Goal: Task Accomplishment & Management: Complete application form

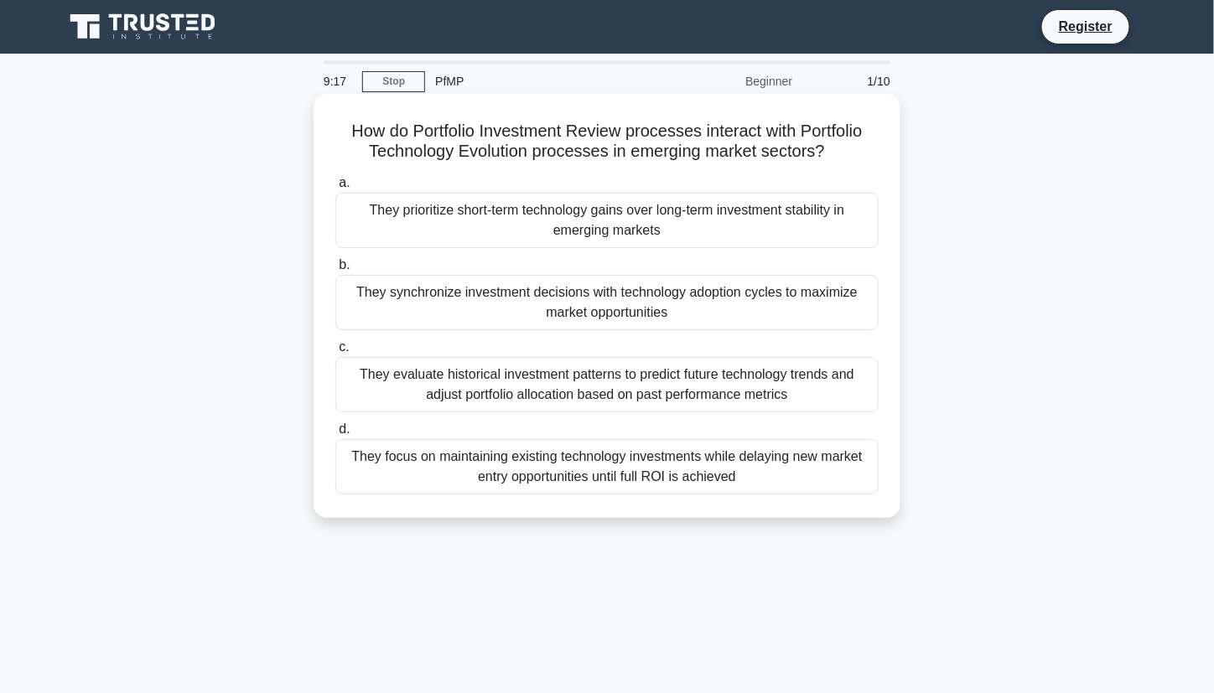
click at [641, 295] on div "They synchronize investment decisions with technology adoption cycles to maximi…" at bounding box center [606, 302] width 543 height 55
click at [335, 271] on input "b. They synchronize investment decisions with technology adoption cycles to max…" at bounding box center [335, 265] width 0 height 11
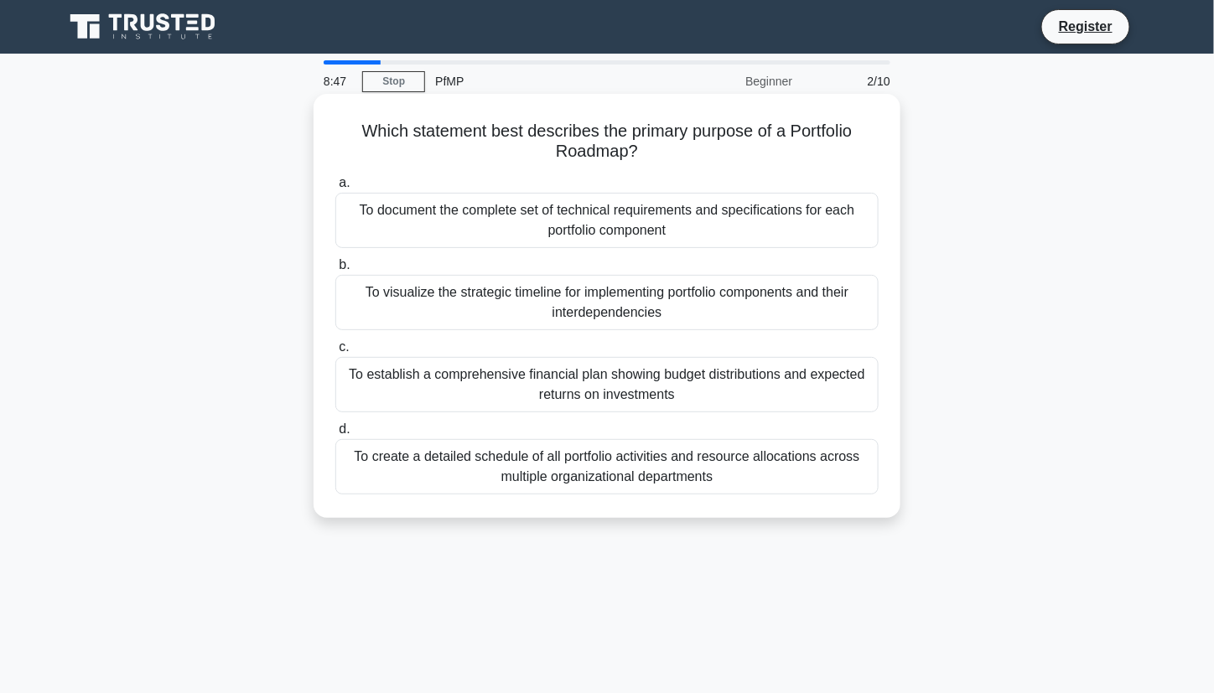
click at [755, 301] on div "To visualize the strategic timeline for implementing portfolio components and t…" at bounding box center [606, 302] width 543 height 55
click at [335, 271] on input "b. To visualize the strategic timeline for implementing portfolio components an…" at bounding box center [335, 265] width 0 height 11
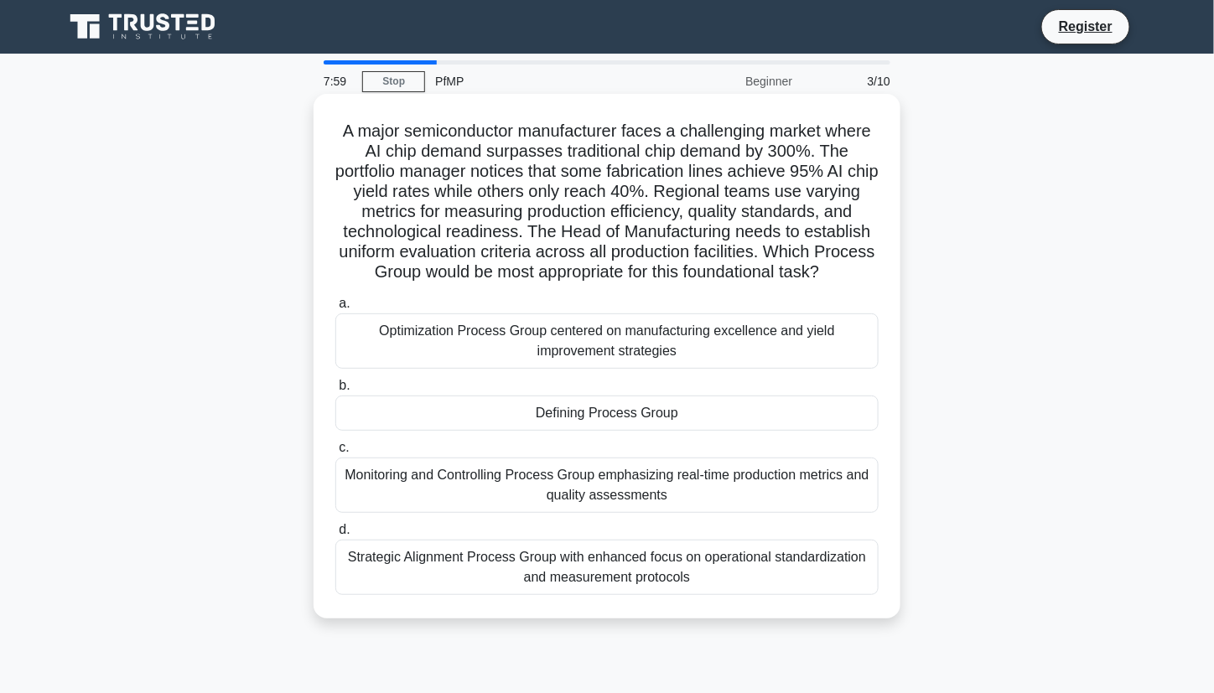
click at [752, 579] on div "Strategic Alignment Process Group with enhanced focus on operational standardiz…" at bounding box center [606, 567] width 543 height 55
click at [335, 536] on input "d. Strategic Alignment Process Group with enhanced focus on operational standar…" at bounding box center [335, 530] width 0 height 11
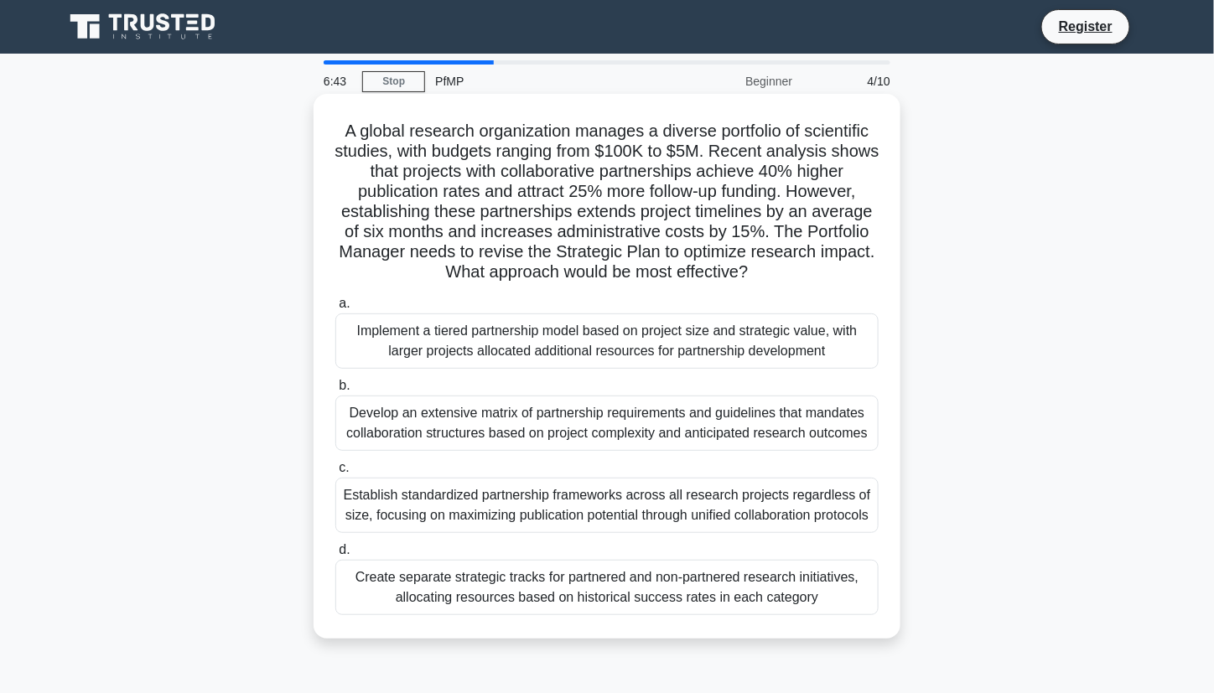
click at [661, 355] on div "Implement a tiered partnership model based on project size and strategic value,…" at bounding box center [606, 341] width 543 height 55
click at [335, 309] on input "a. Implement a tiered partnership model based on project size and strategic val…" at bounding box center [335, 303] width 0 height 11
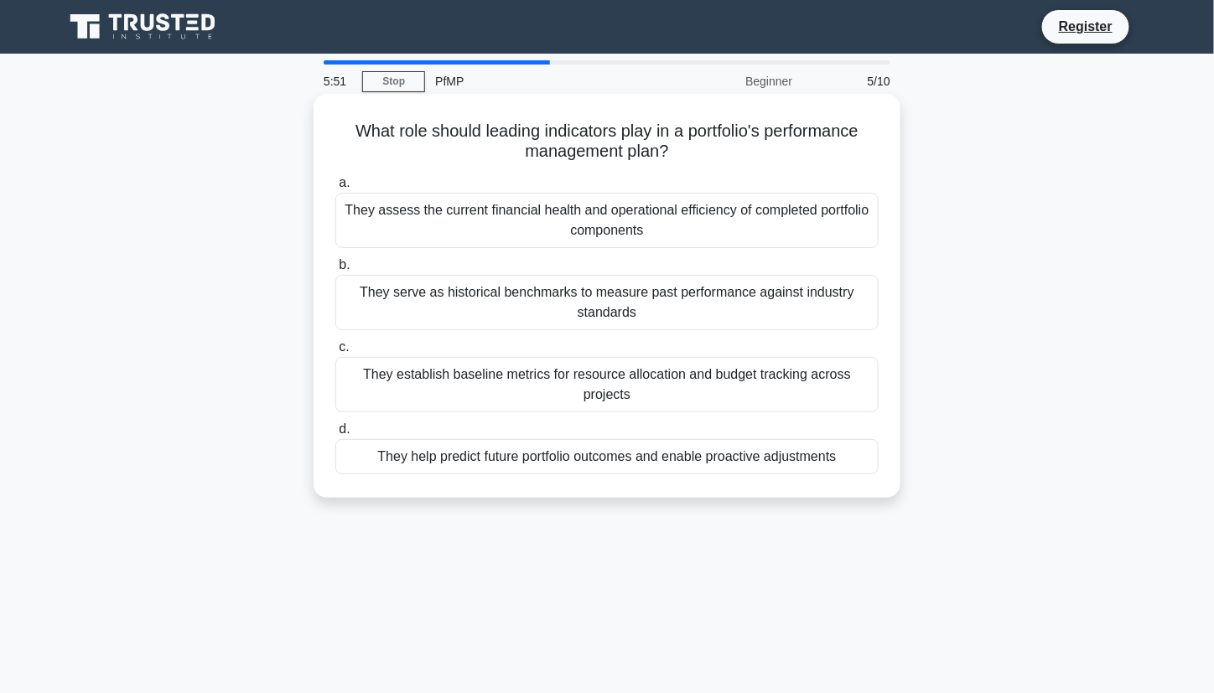
click at [765, 385] on div "They establish baseline metrics for resource allocation and budget tracking acr…" at bounding box center [606, 384] width 543 height 55
click at [335, 353] on input "c. They establish baseline metrics for resource allocation and budget tracking …" at bounding box center [335, 347] width 0 height 11
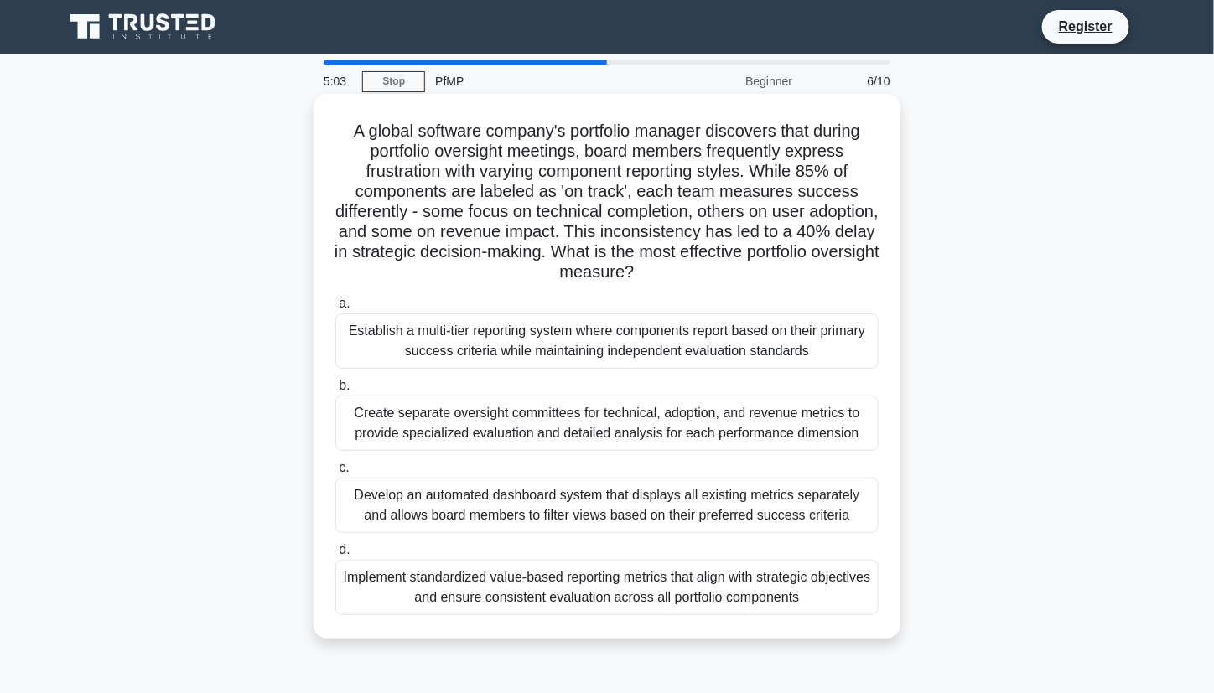
click at [802, 485] on div "Develop an automated dashboard system that displays all existing metrics separa…" at bounding box center [606, 505] width 543 height 55
click at [335, 474] on input "c. Develop an automated dashboard system that displays all existing metrics sep…" at bounding box center [335, 468] width 0 height 11
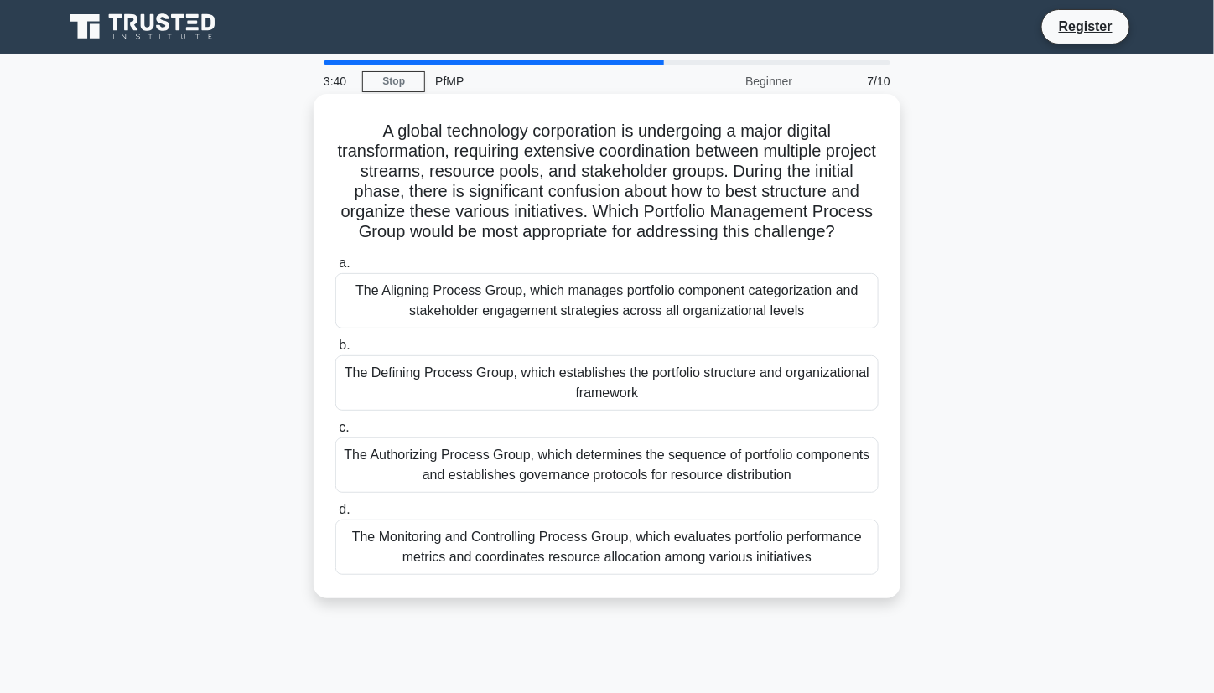
click at [673, 397] on div "The Defining Process Group, which establishes the portfolio structure and organ…" at bounding box center [606, 382] width 543 height 55
click at [335, 351] on input "b. The Defining Process Group, which establishes the portfolio structure and or…" at bounding box center [335, 345] width 0 height 11
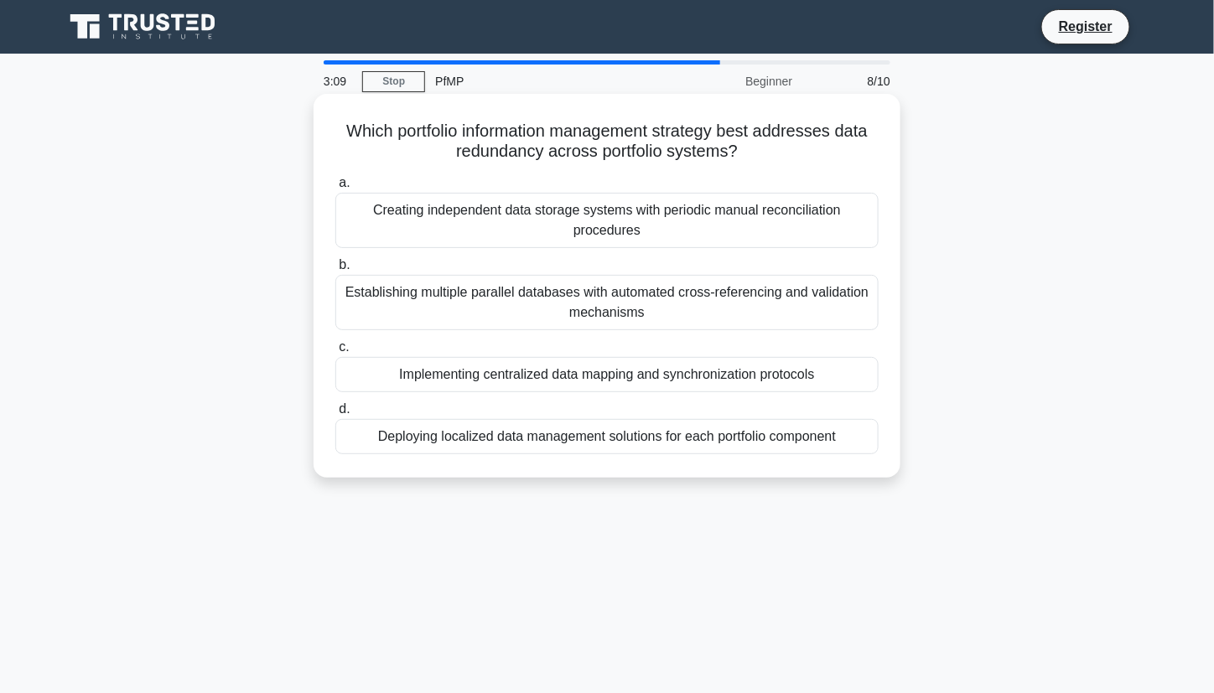
click at [694, 440] on div "Deploying localized data management solutions for each portfolio component" at bounding box center [606, 436] width 543 height 35
click at [335, 415] on input "d. Deploying localized data management solutions for each portfolio component" at bounding box center [335, 409] width 0 height 11
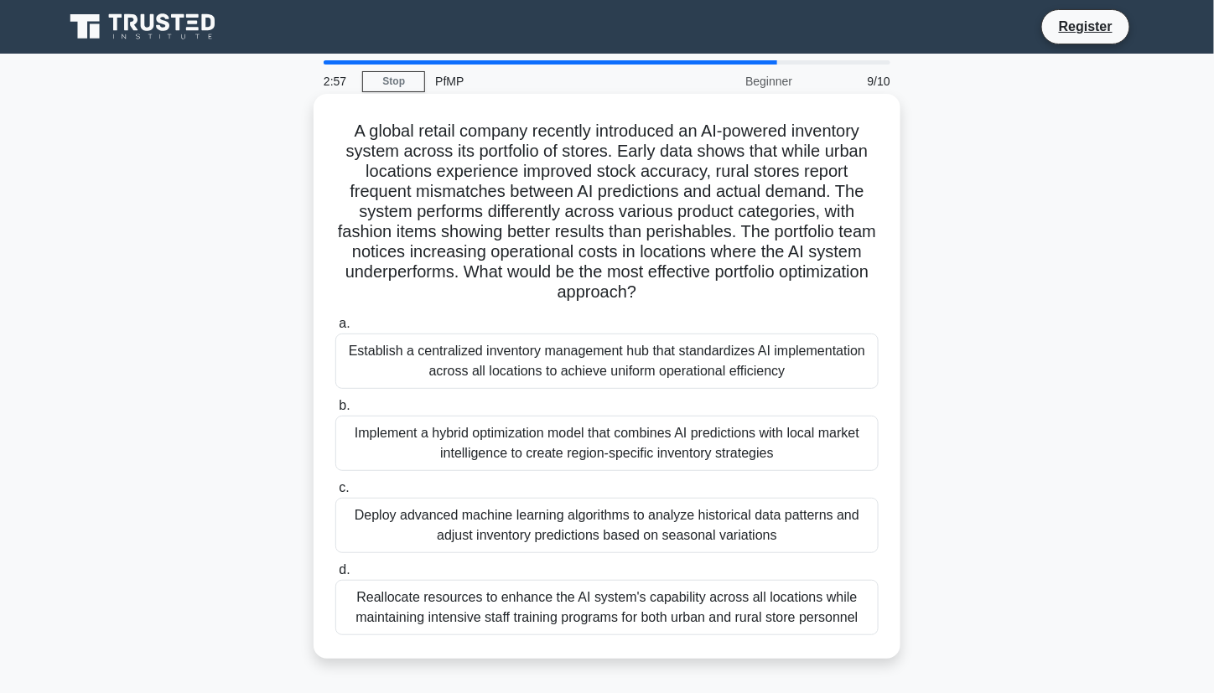
click at [694, 443] on div "Implement a hybrid optimization model that combines AI predictions with local m…" at bounding box center [606, 443] width 543 height 55
click at [335, 412] on input "b. Implement a hybrid optimization model that combines AI predictions with loca…" at bounding box center [335, 406] width 0 height 11
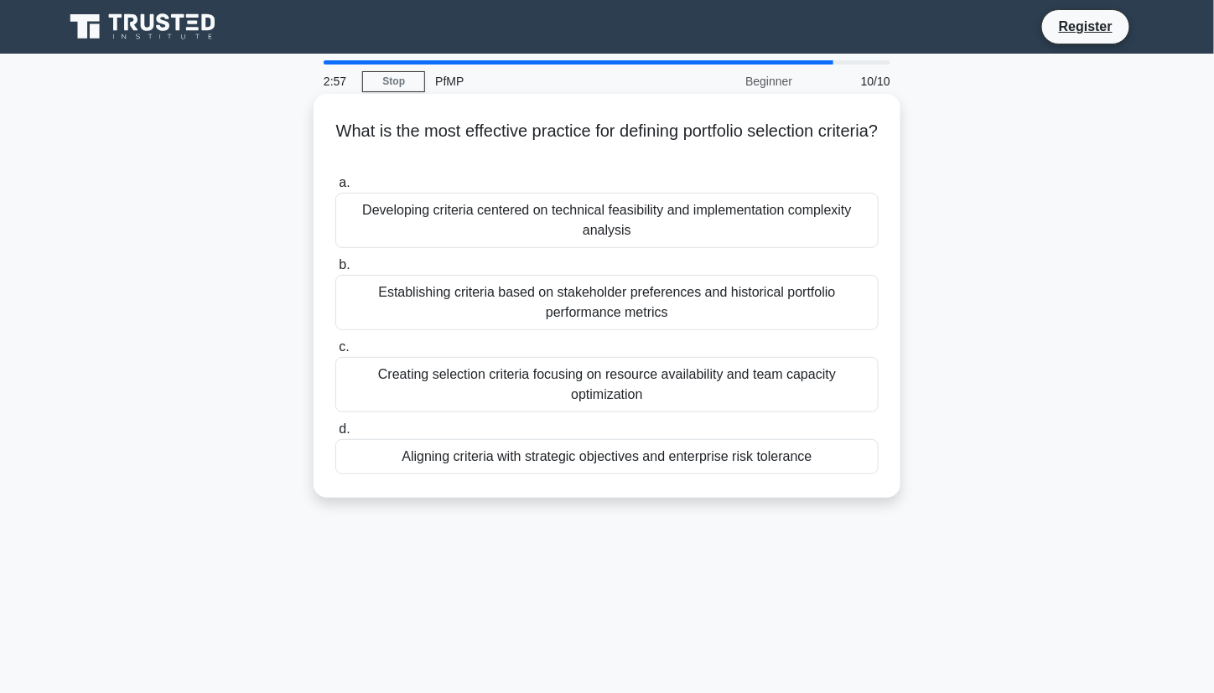
click at [693, 348] on label "c. Creating selection criteria focusing on resource availability and team capac…" at bounding box center [606, 374] width 543 height 75
click at [335, 348] on input "c. Creating selection criteria focusing on resource availability and team capac…" at bounding box center [335, 347] width 0 height 11
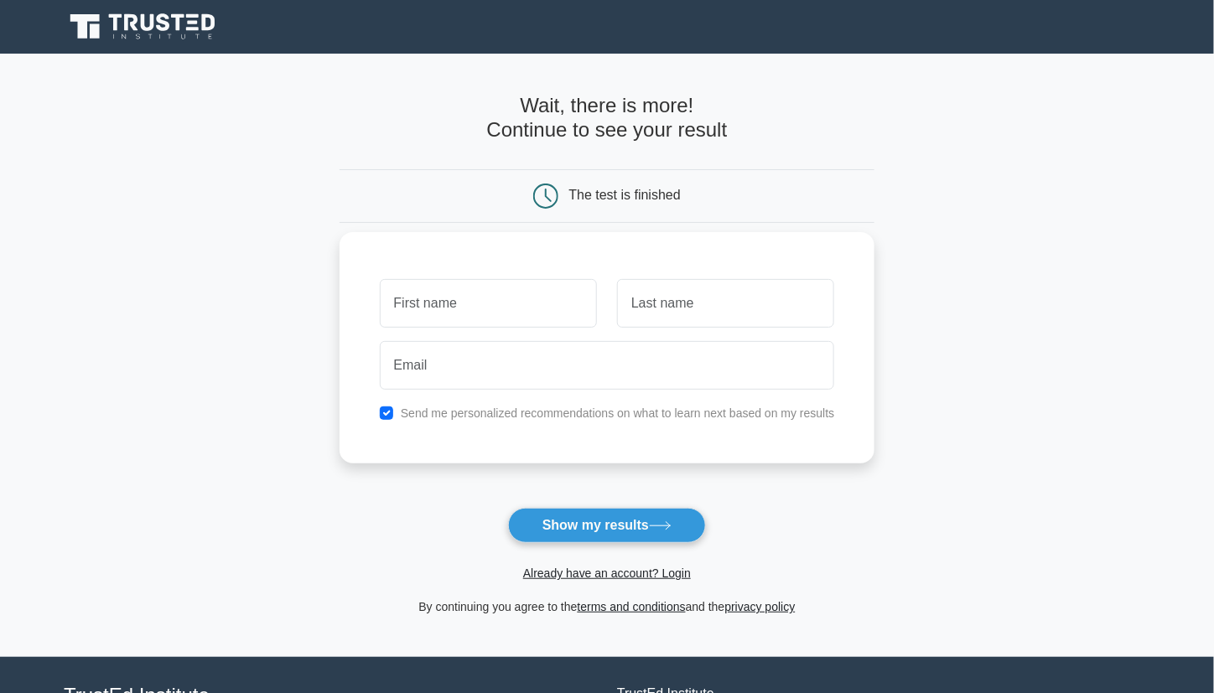
click at [578, 309] on input "text" at bounding box center [488, 303] width 217 height 49
type input "[PERSON_NAME]"
type input "seftiadi"
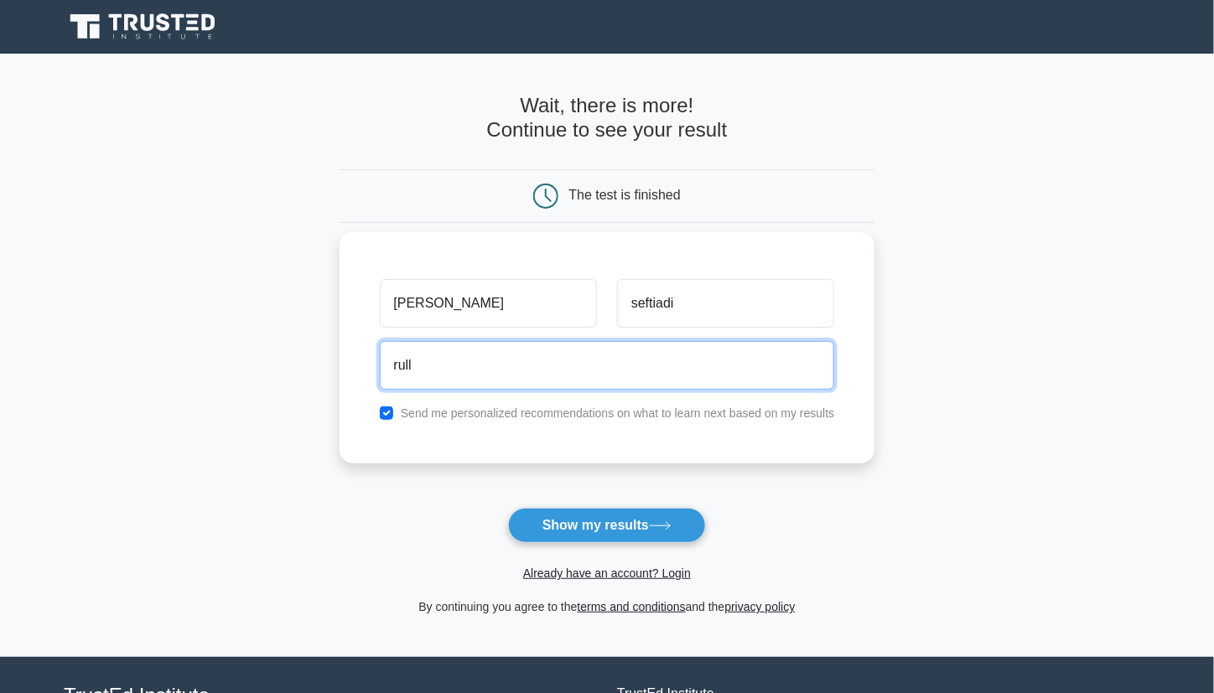
type input "[PERSON_NAME][EMAIL_ADDRESS][DOMAIN_NAME]"
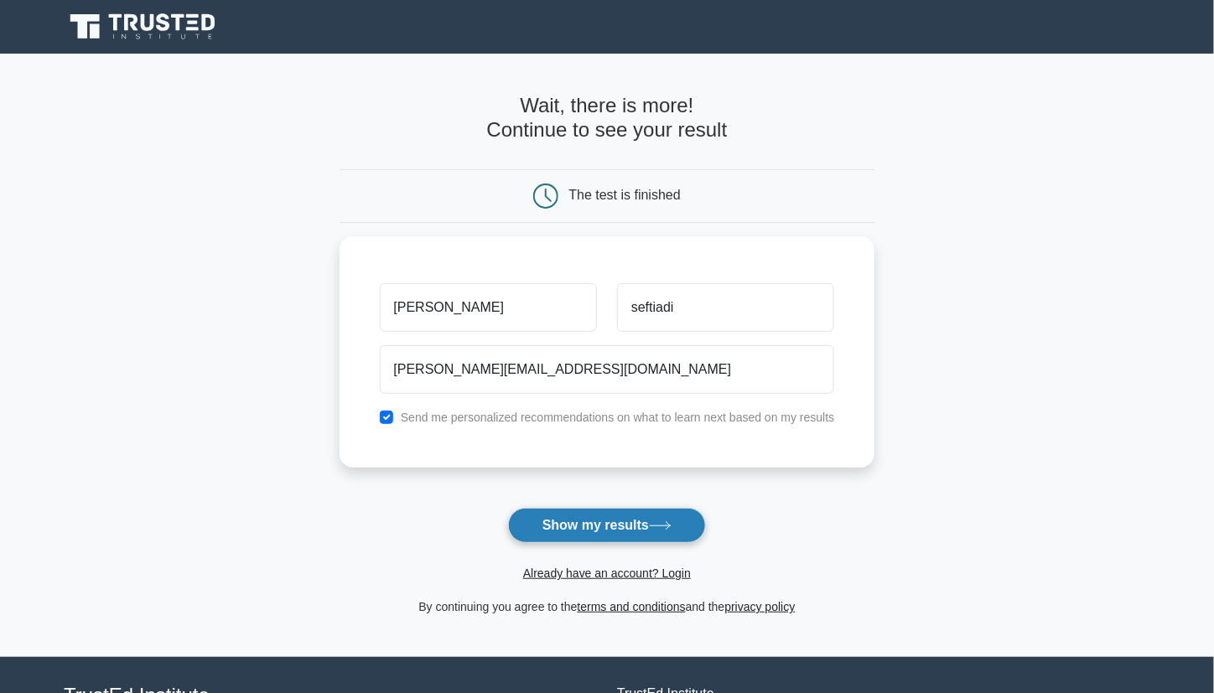
click at [655, 511] on button "Show my results" at bounding box center [607, 525] width 198 height 35
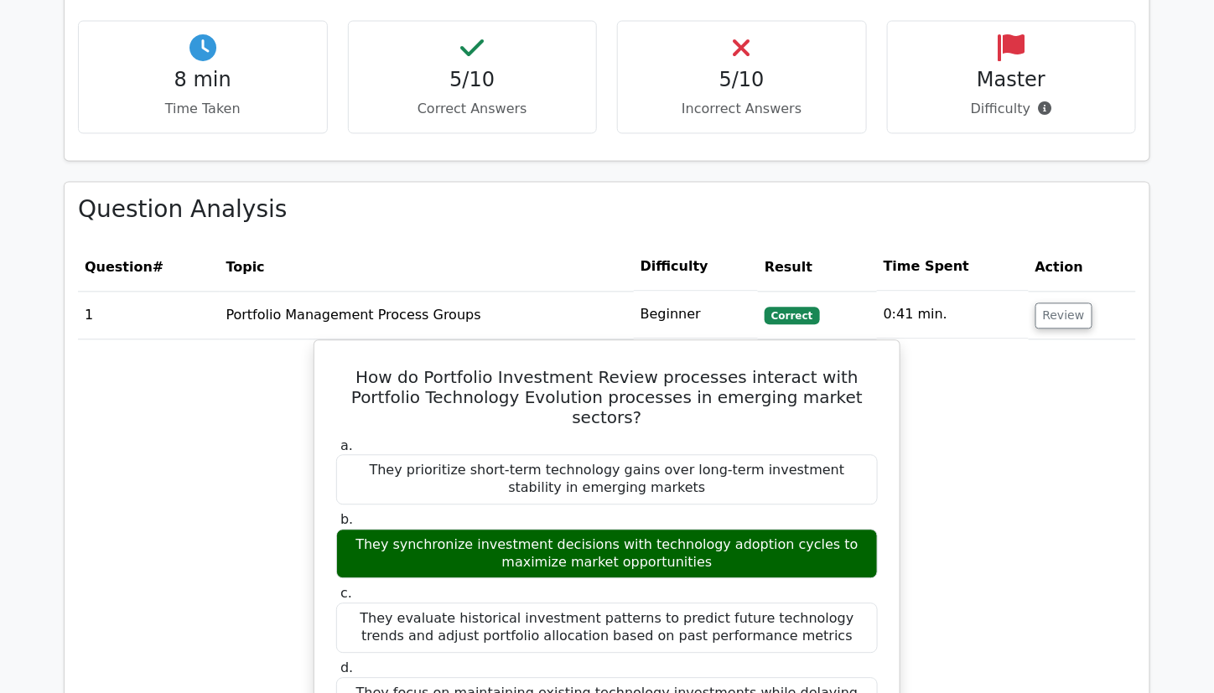
scroll to position [1258, 0]
